Goal: Task Accomplishment & Management: Manage account settings

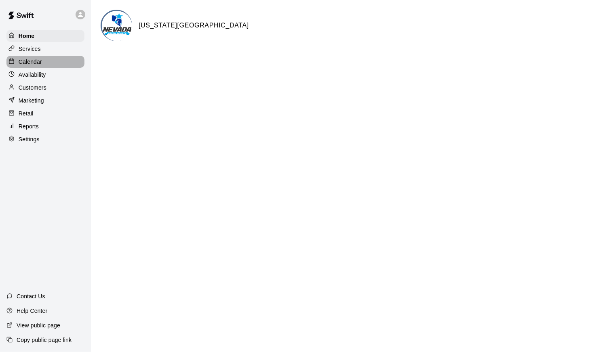
click at [45, 63] on div "Calendar" at bounding box center [45, 62] width 78 height 12
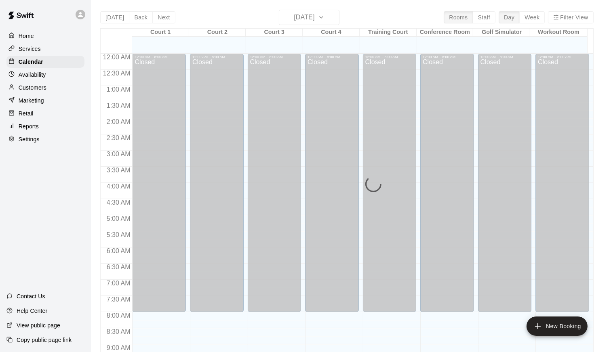
scroll to position [427, 0]
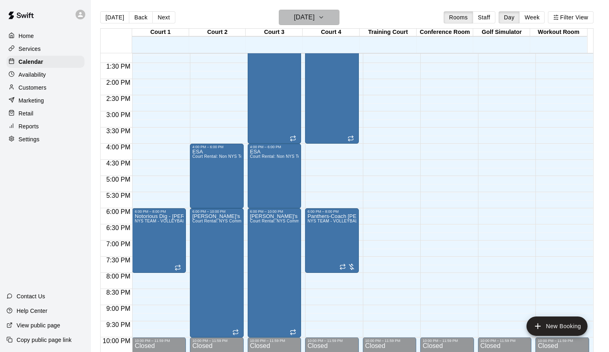
click at [314, 17] on h6 "[DATE]" at bounding box center [304, 17] width 21 height 11
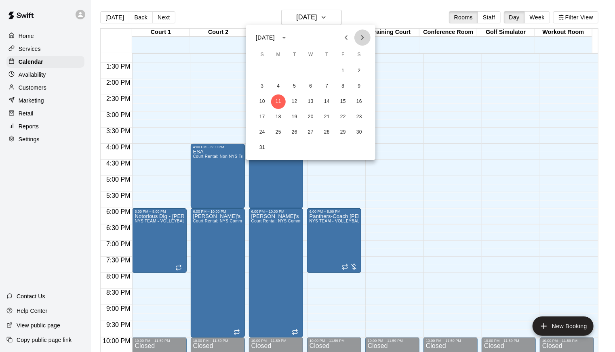
click at [363, 34] on icon "Next month" at bounding box center [363, 38] width 10 height 10
click at [343, 87] on button "12" at bounding box center [343, 86] width 15 height 15
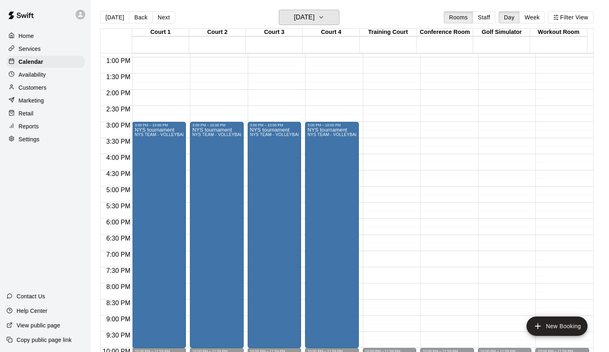
scroll to position [468, 0]
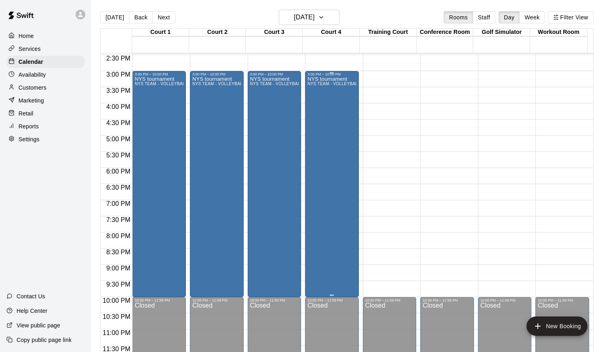
click at [321, 172] on div "NYS tournament NYS TEAM - VOLLEYBALL (After 3 pm)" at bounding box center [332, 252] width 49 height 352
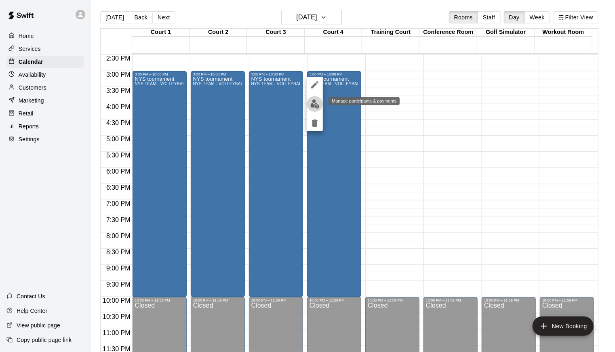
click at [314, 101] on img "edit" at bounding box center [314, 103] width 9 height 9
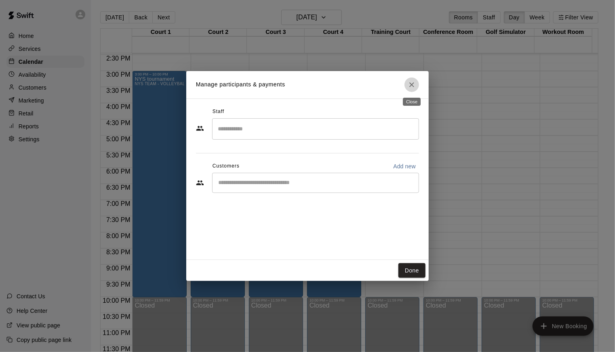
click at [411, 84] on icon "Close" at bounding box center [411, 84] width 5 height 5
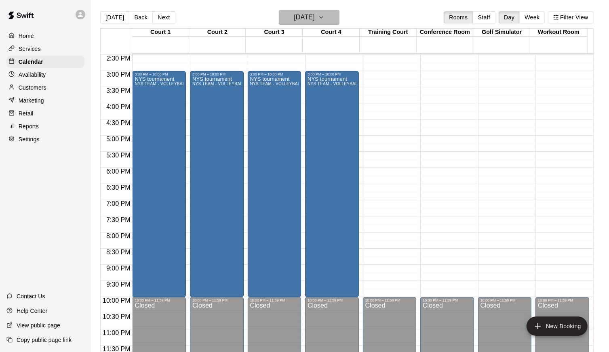
click at [325, 16] on icon "button" at bounding box center [321, 18] width 6 height 10
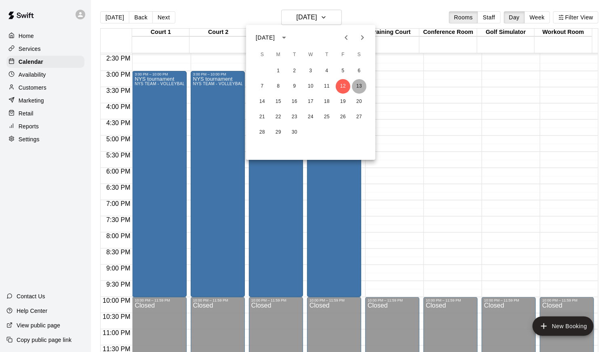
click at [361, 82] on button "13" at bounding box center [359, 86] width 15 height 15
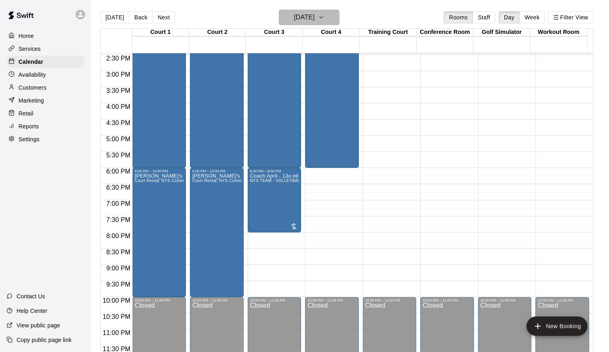
click at [325, 16] on icon "button" at bounding box center [321, 18] width 6 height 10
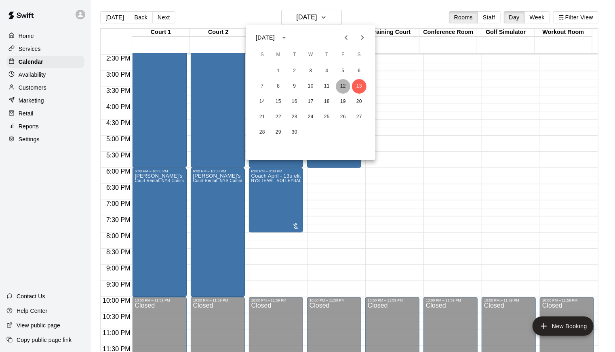
click at [342, 85] on button "12" at bounding box center [343, 86] width 15 height 15
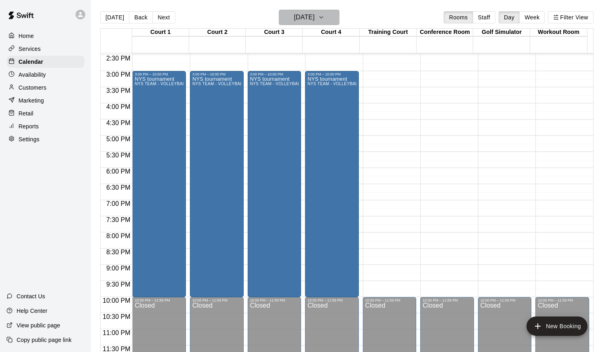
click at [325, 16] on icon "button" at bounding box center [321, 18] width 6 height 10
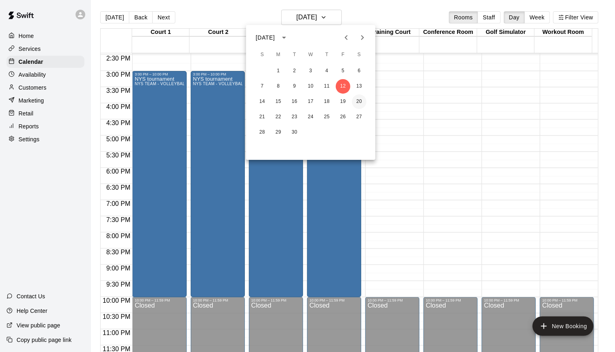
click at [359, 101] on button "20" at bounding box center [359, 102] width 15 height 15
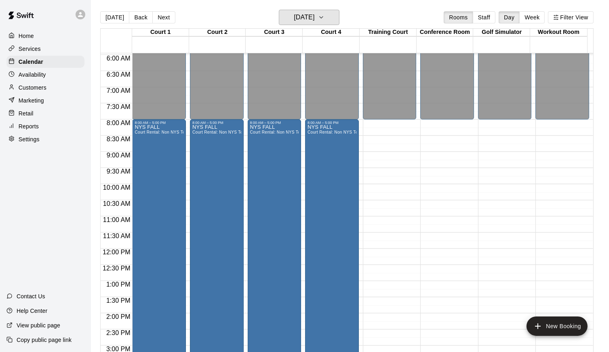
scroll to position [462, 0]
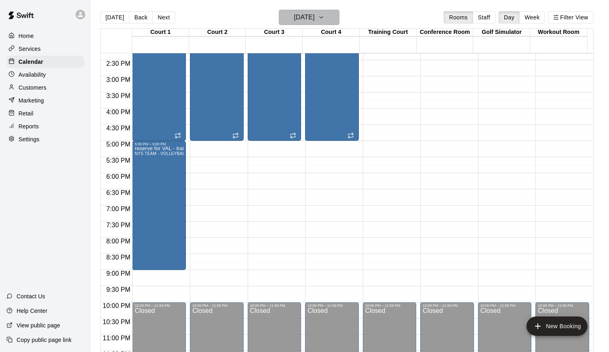
click at [325, 19] on icon "button" at bounding box center [321, 18] width 6 height 10
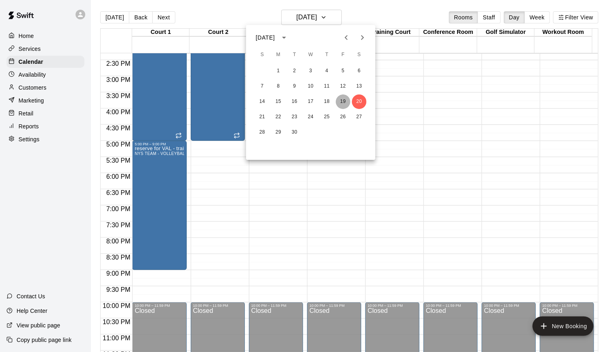
click at [346, 97] on button "19" at bounding box center [343, 102] width 15 height 15
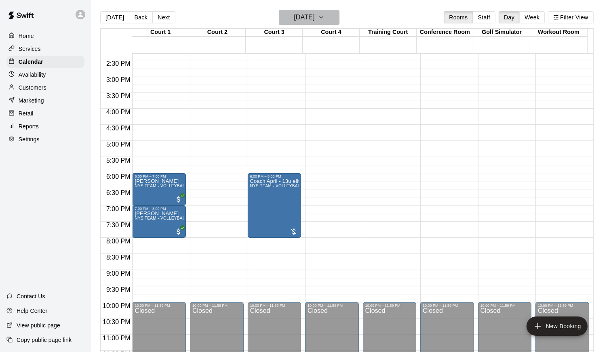
click at [325, 18] on icon "button" at bounding box center [321, 18] width 6 height 10
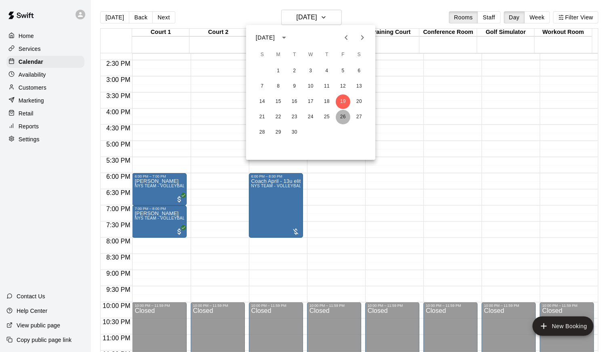
click at [342, 115] on button "26" at bounding box center [343, 117] width 15 height 15
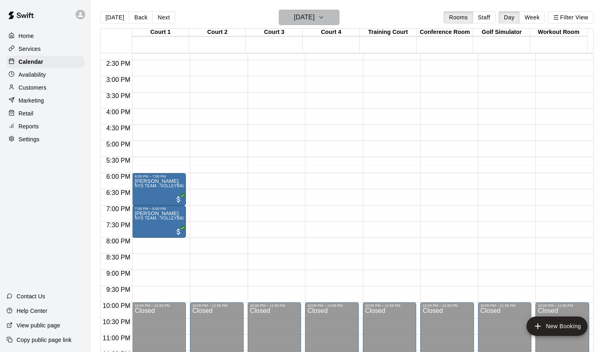
click at [325, 14] on icon "button" at bounding box center [321, 18] width 6 height 10
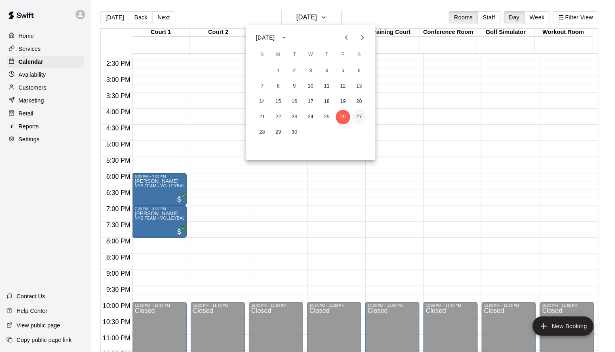
click at [363, 117] on button "27" at bounding box center [359, 117] width 15 height 15
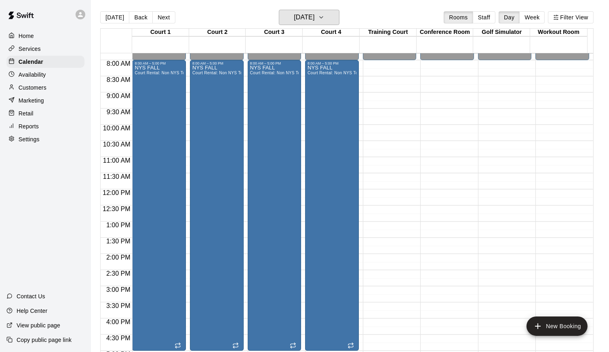
scroll to position [468, 0]
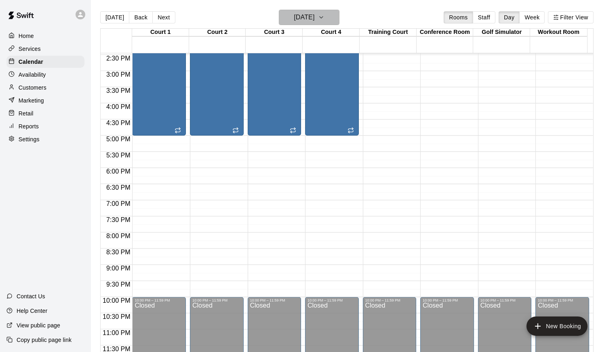
click at [325, 17] on icon "button" at bounding box center [321, 18] width 6 height 10
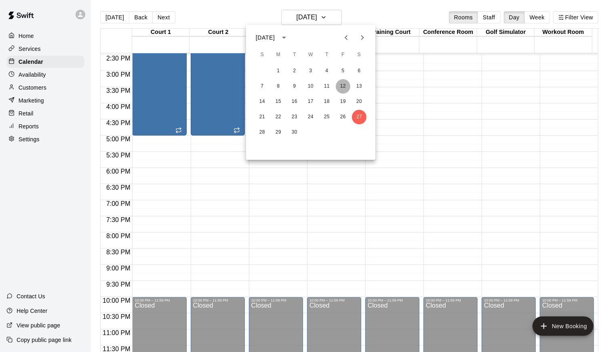
click at [346, 89] on button "12" at bounding box center [343, 86] width 15 height 15
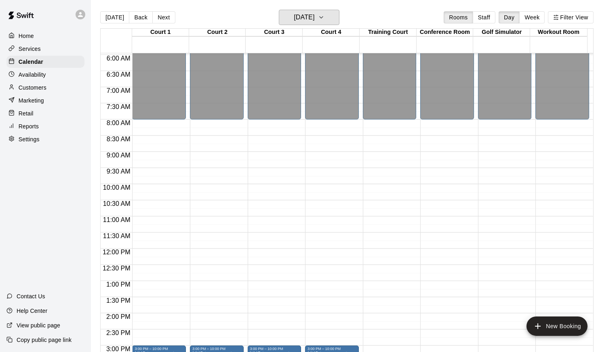
scroll to position [462, 0]
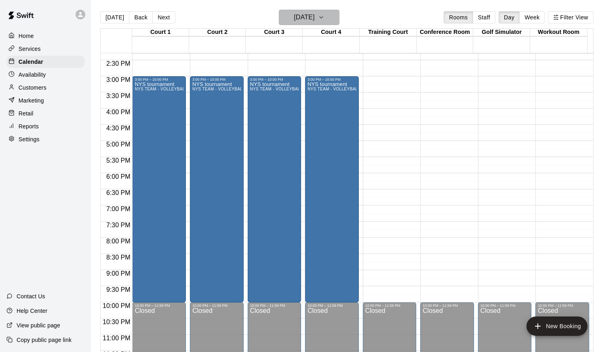
click at [325, 14] on icon "button" at bounding box center [321, 18] width 6 height 10
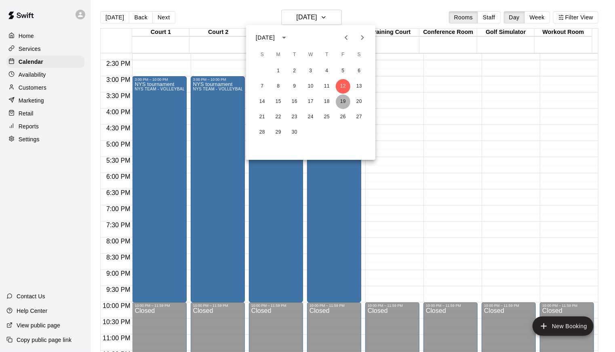
click at [340, 100] on button "19" at bounding box center [343, 102] width 15 height 15
